Goal: Task Accomplishment & Management: Use online tool/utility

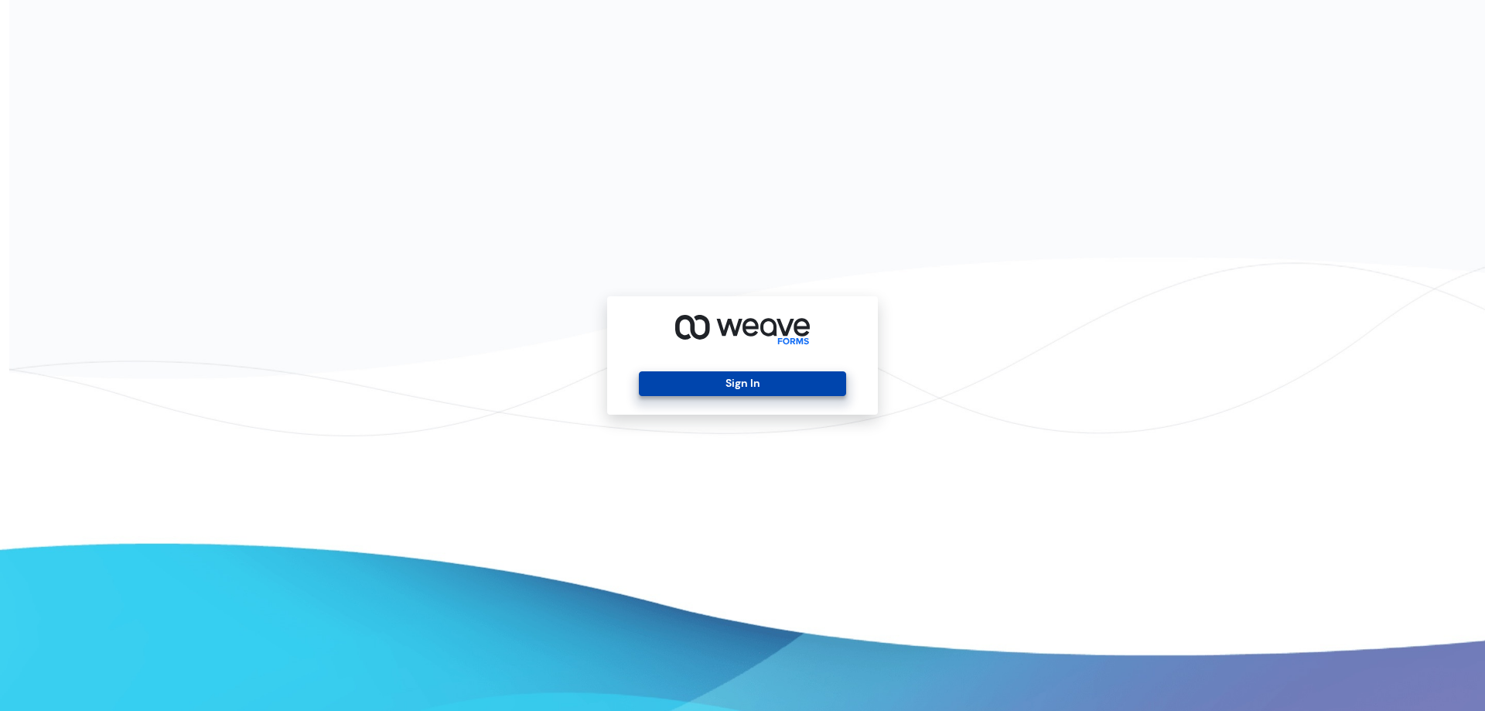
click at [673, 384] on button "Sign In" at bounding box center [742, 383] width 206 height 25
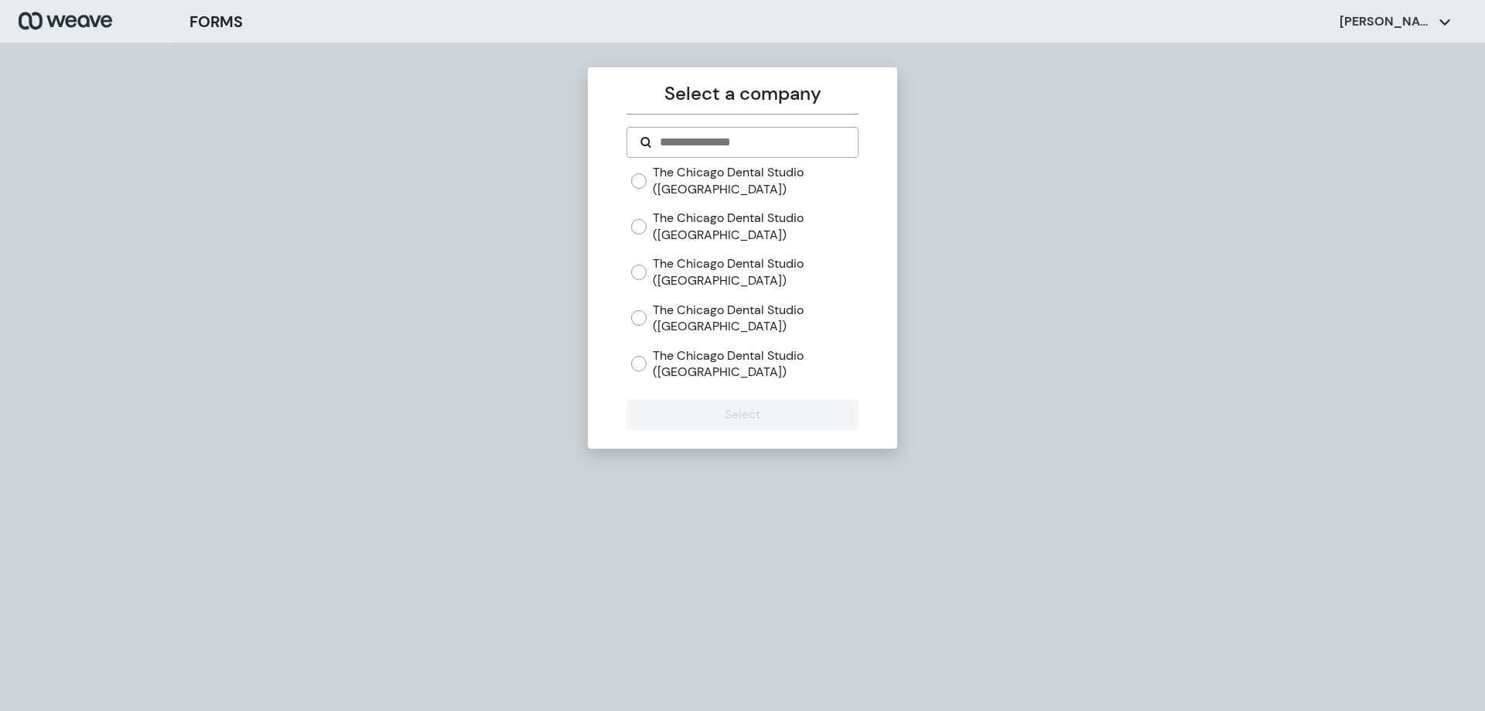
drag, startPoint x: 684, startPoint y: 275, endPoint x: 682, endPoint y: 354, distance: 78.9
click at [684, 275] on label "The Chicago Dental Studio (Lincoln Park)" at bounding box center [755, 271] width 205 height 33
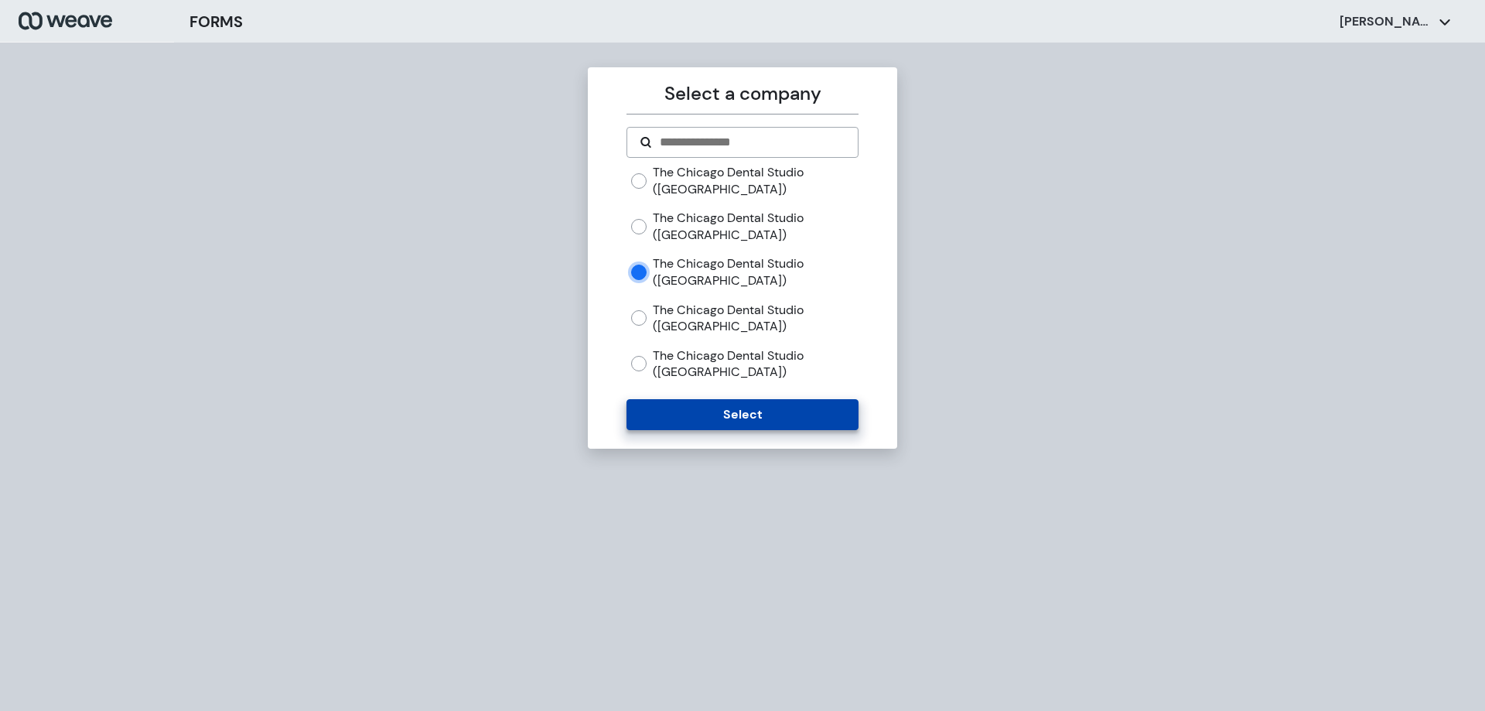
click at [675, 413] on button "Select" at bounding box center [741, 414] width 231 height 31
